Goal: Transaction & Acquisition: Obtain resource

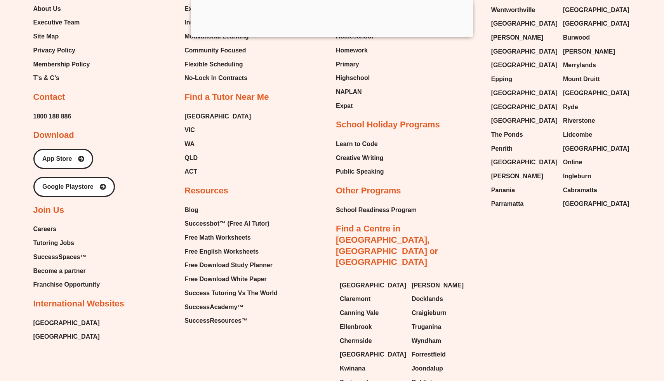
scroll to position [8208, 0]
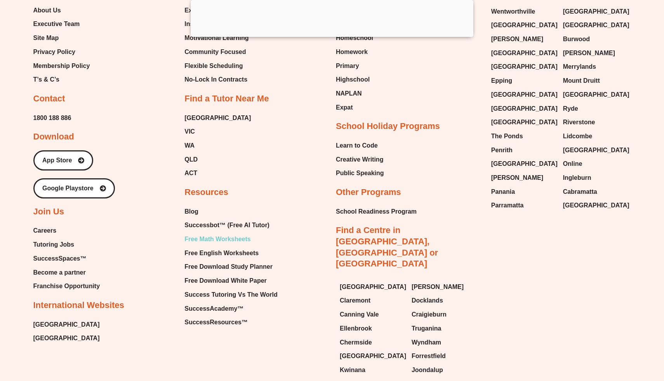
click at [228, 233] on span "Free Math Worksheets" at bounding box center [217, 239] width 66 height 12
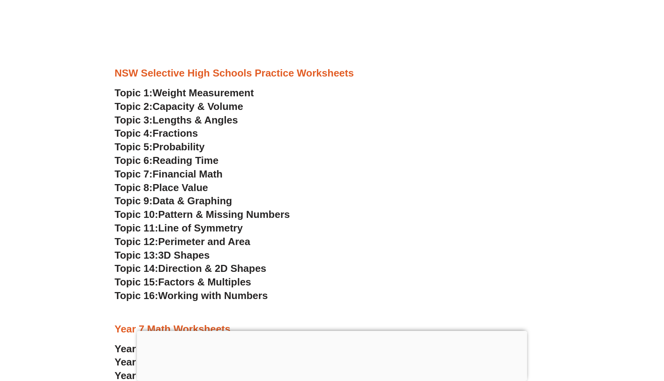
scroll to position [1993, 0]
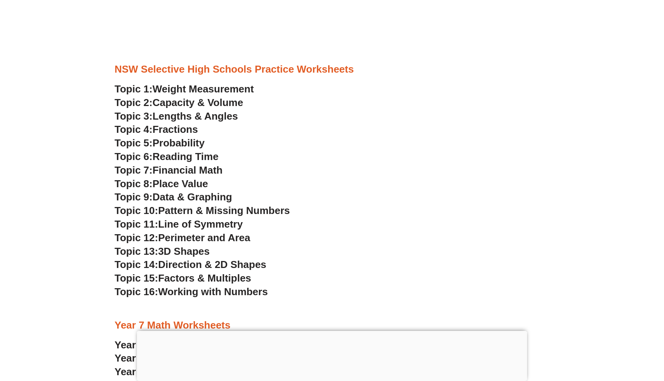
click at [238, 291] on span "Working with Numbers" at bounding box center [212, 292] width 109 height 12
click at [191, 156] on span "Reading Time" at bounding box center [186, 157] width 66 height 12
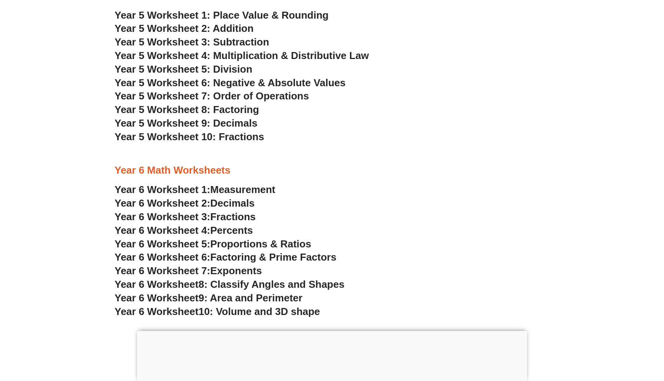
scroll to position [1609, 0]
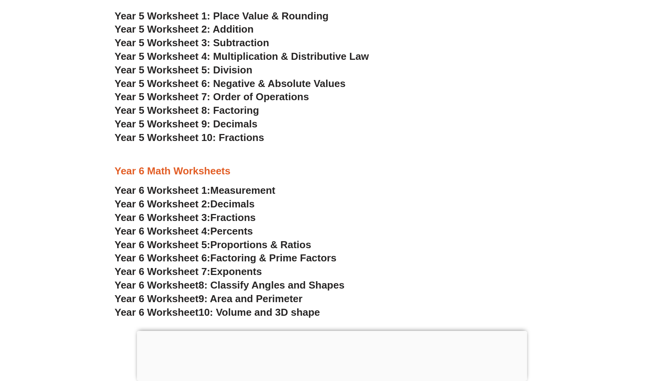
click at [280, 55] on span "Year 5 Worksheet 4: Multiplication & Distributive Law" at bounding box center [242, 56] width 254 height 12
click at [69, 177] on section "Year 4 Math Worksheets Year 4 Worksheet 1: Place Value Year 4 Worksheet 2: Addi…" at bounding box center [332, 76] width 664 height 491
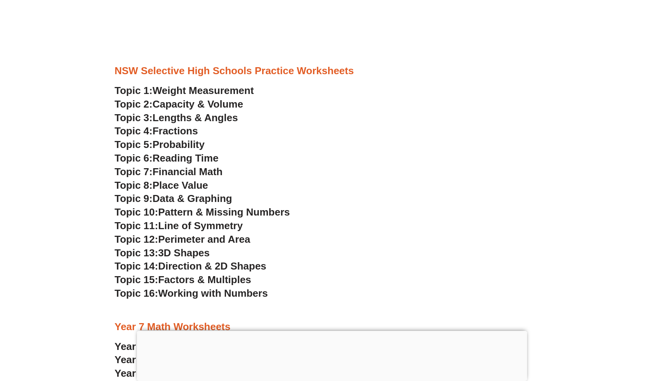
scroll to position [1980, 0]
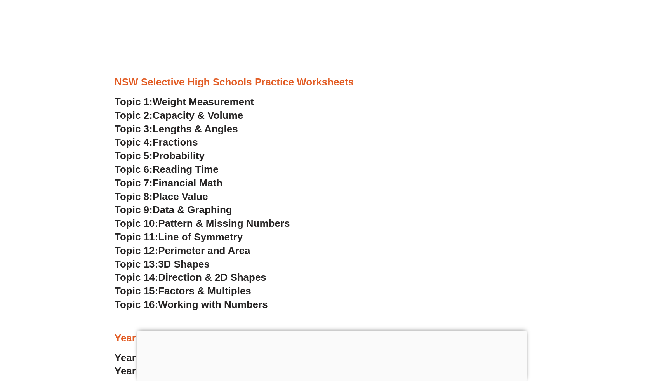
click at [192, 167] on span "Reading Time" at bounding box center [186, 169] width 66 height 12
